Goal: Task Accomplishment & Management: Use online tool/utility

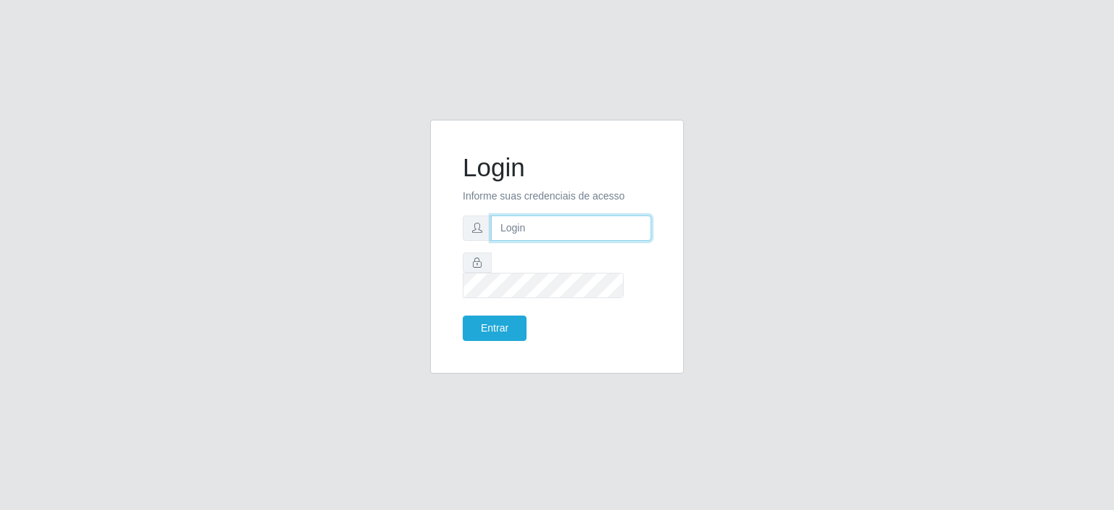
click at [556, 237] on input "text" at bounding box center [571, 227] width 160 height 25
type input "[EMAIL_ADDRESS][PERSON_NAME][DOMAIN_NAME]"
click at [511, 316] on button "Entrar" at bounding box center [495, 328] width 64 height 25
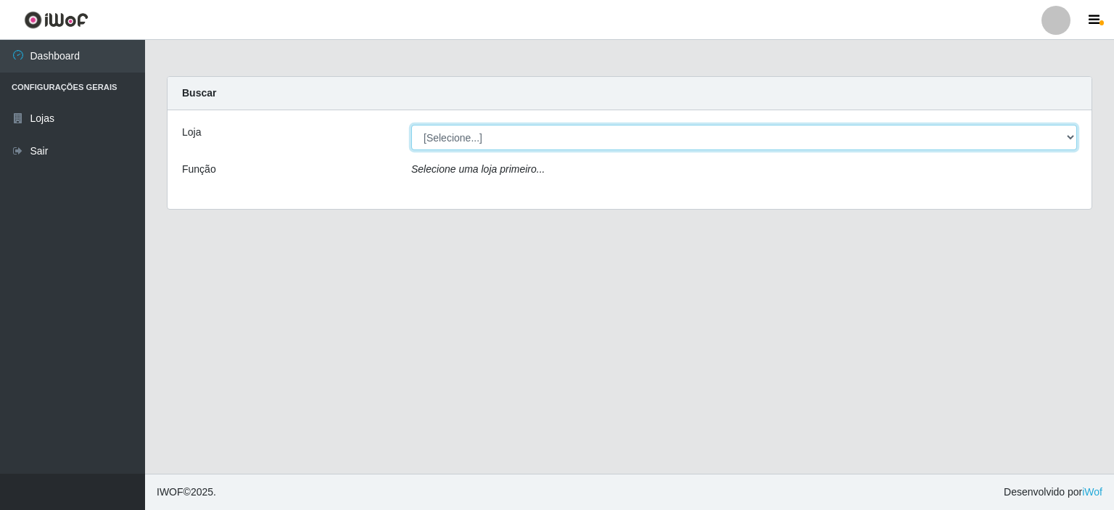
drag, startPoint x: 459, startPoint y: 152, endPoint x: 461, endPoint y: 144, distance: 7.8
click at [461, 144] on select "[Selecione...] Corte Fácil - Unidade Planalto" at bounding box center [744, 137] width 666 height 25
select select "202"
click at [411, 125] on select "[Selecione...] Corte Fácil - Unidade Planalto" at bounding box center [744, 137] width 666 height 25
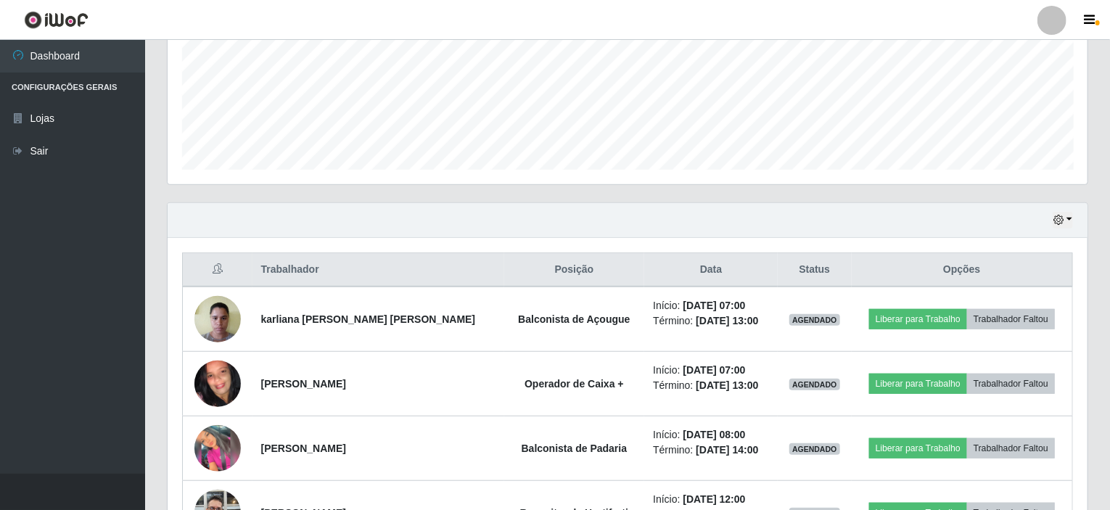
scroll to position [450, 0]
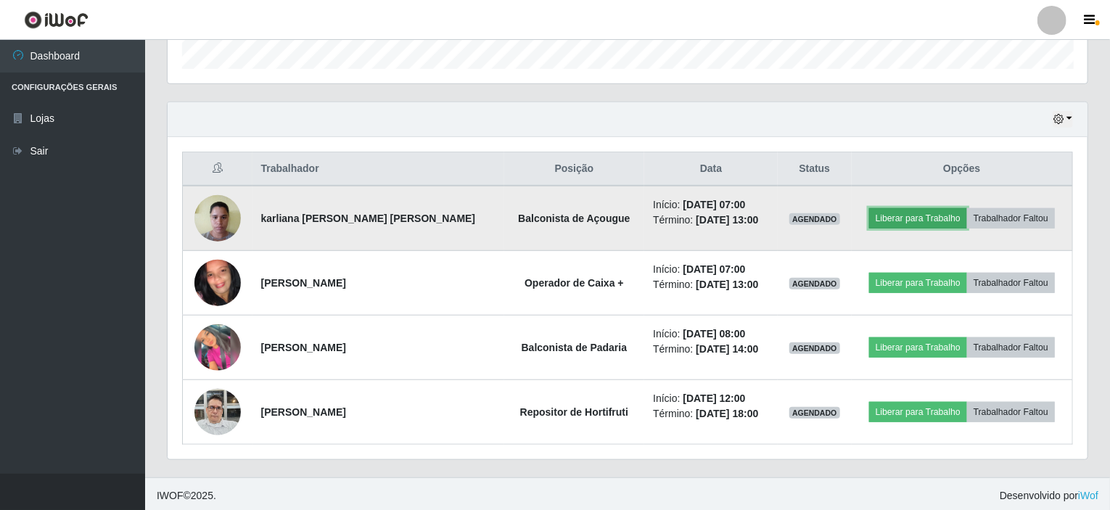
click at [897, 209] on button "Liberar para Trabalho" at bounding box center [918, 218] width 98 height 20
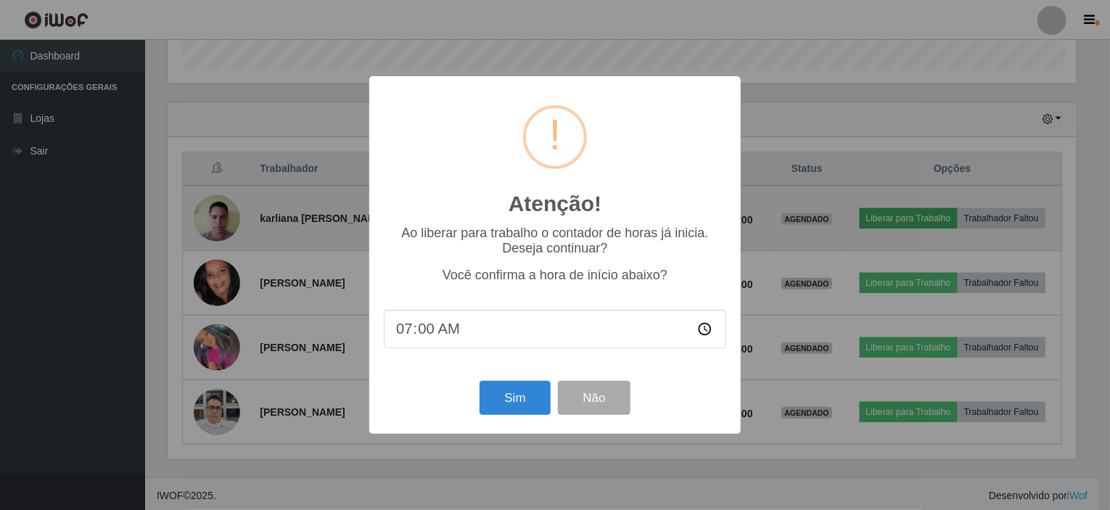
scroll to position [301, 914]
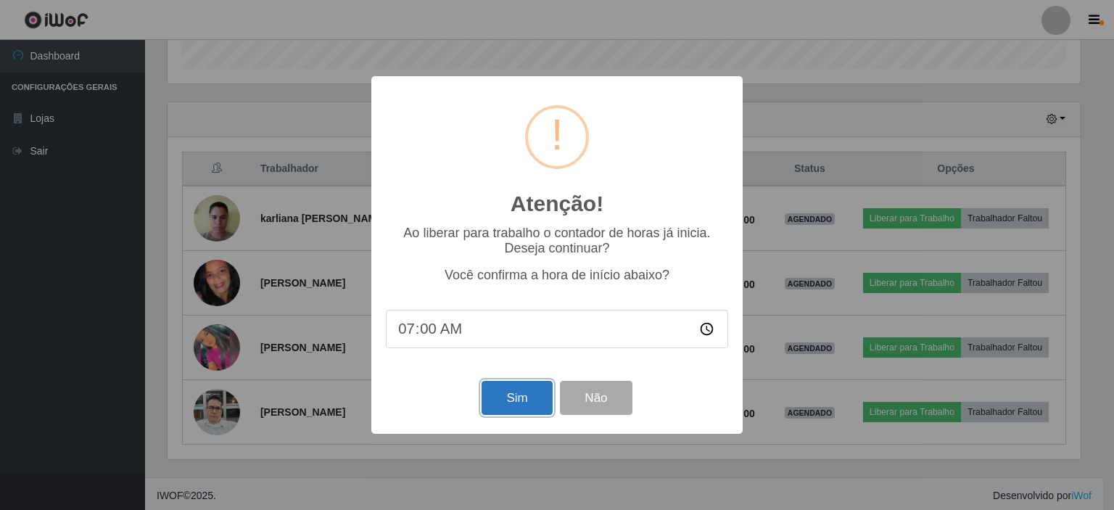
click at [510, 400] on button "Sim" at bounding box center [517, 398] width 70 height 34
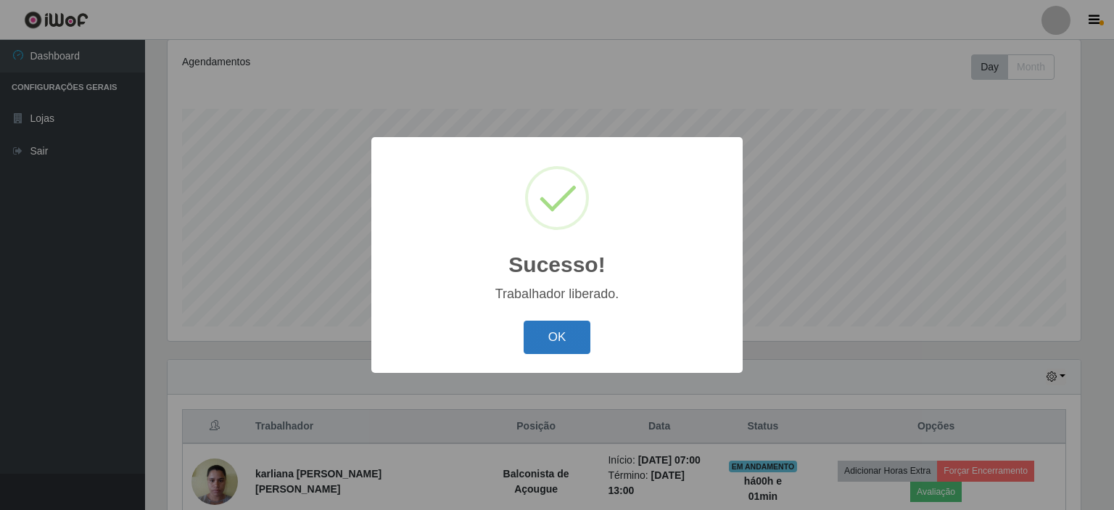
click at [560, 330] on button "OK" at bounding box center [557, 338] width 67 height 34
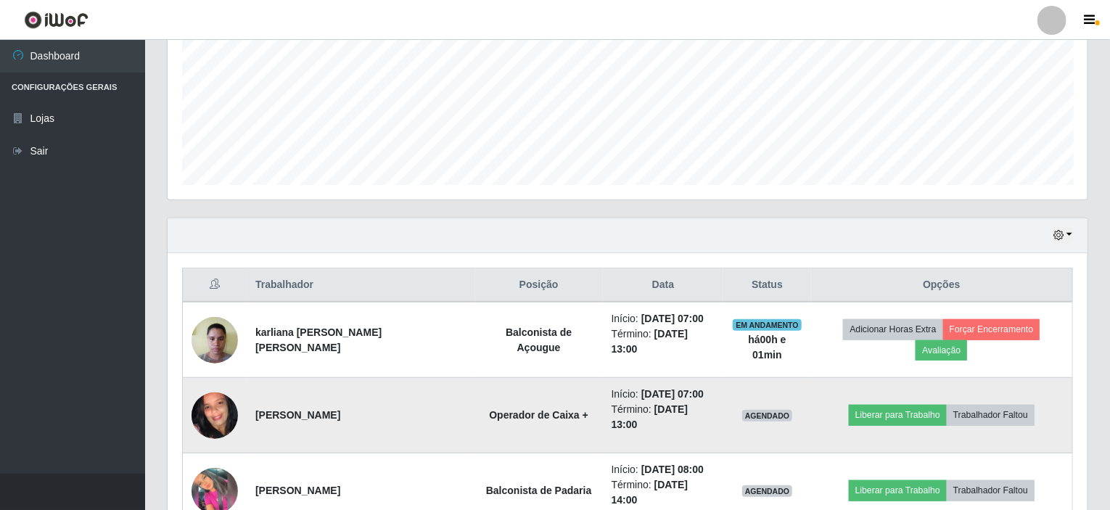
scroll to position [450, 0]
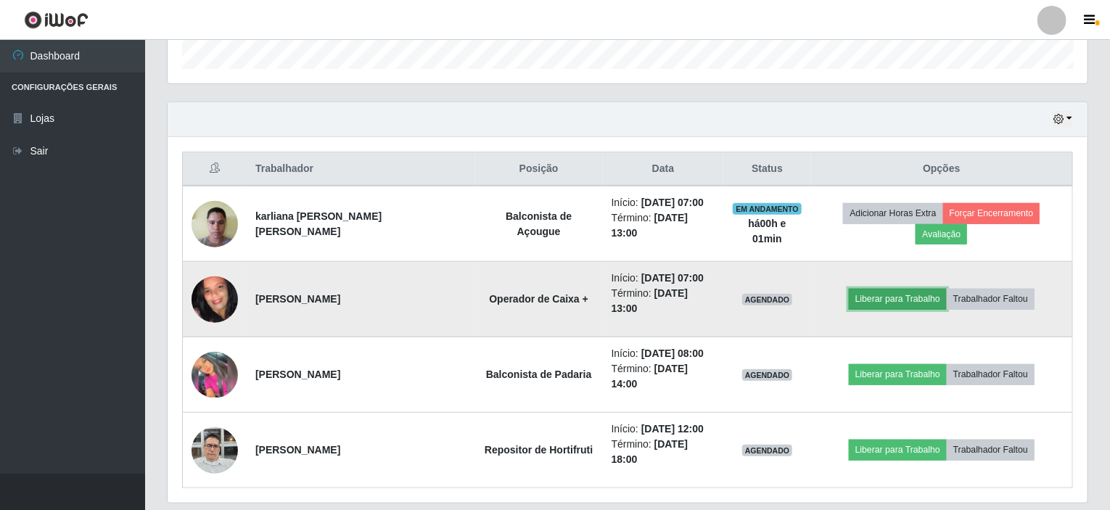
click at [897, 289] on button "Liberar para Trabalho" at bounding box center [898, 299] width 98 height 20
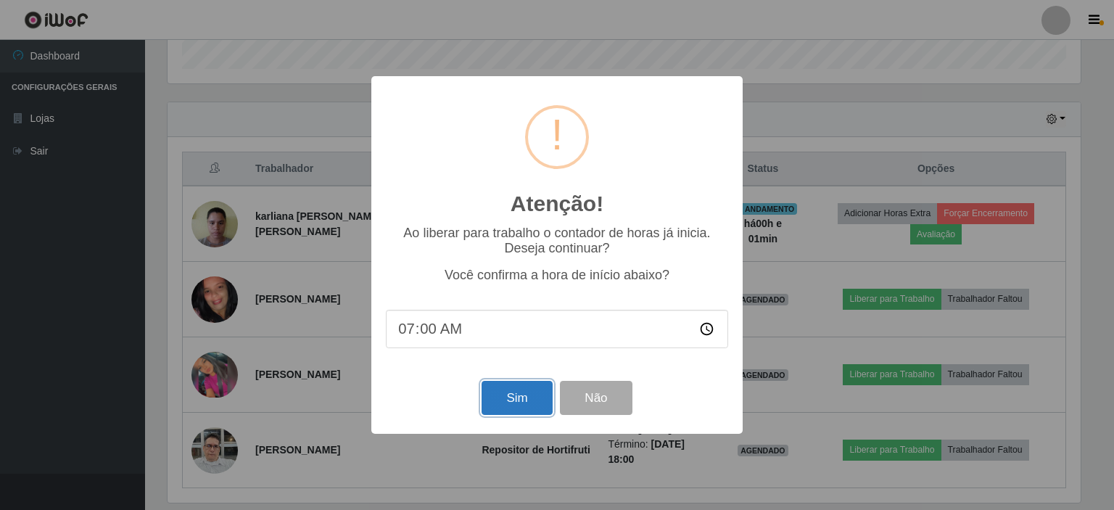
click at [514, 398] on button "Sim" at bounding box center [517, 398] width 70 height 34
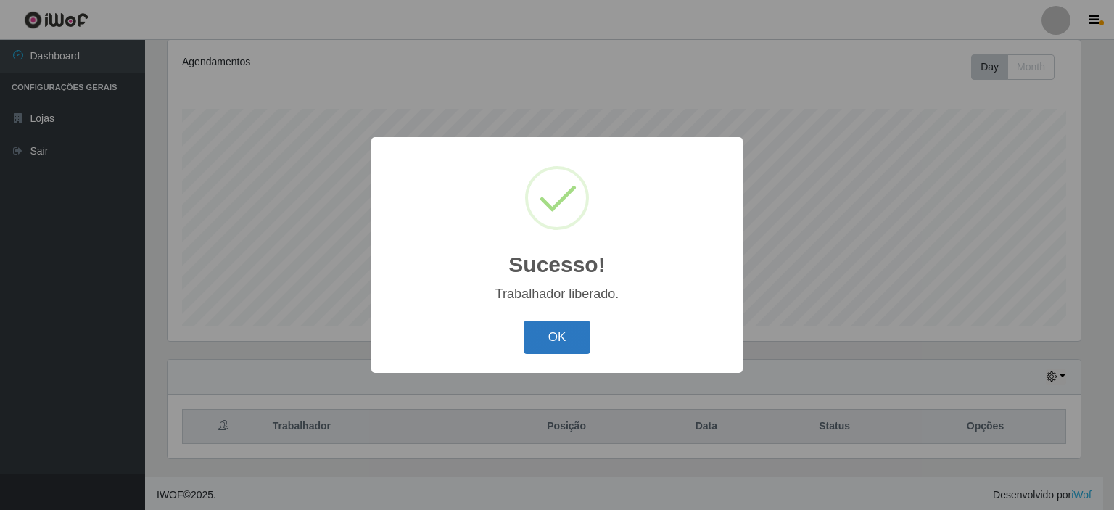
click at [577, 333] on button "OK" at bounding box center [557, 338] width 67 height 34
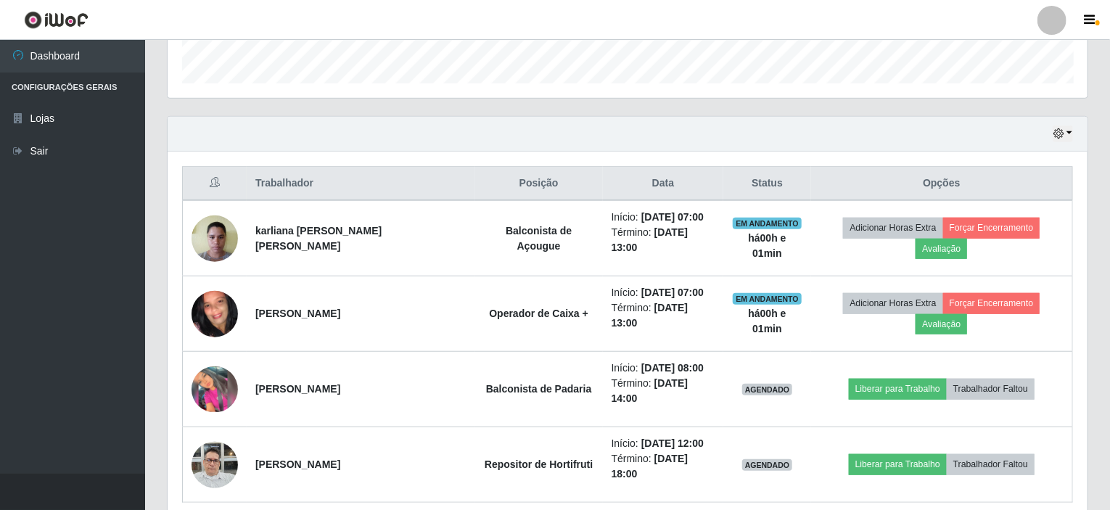
scroll to position [450, 0]
